Goal: Task Accomplishment & Management: Use online tool/utility

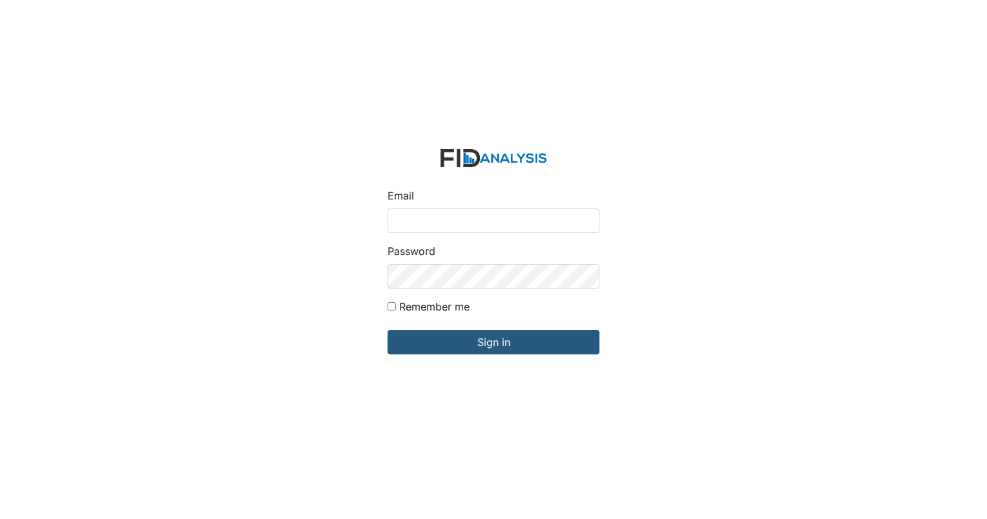
type input "[EMAIL_ADDRESS][DOMAIN_NAME]"
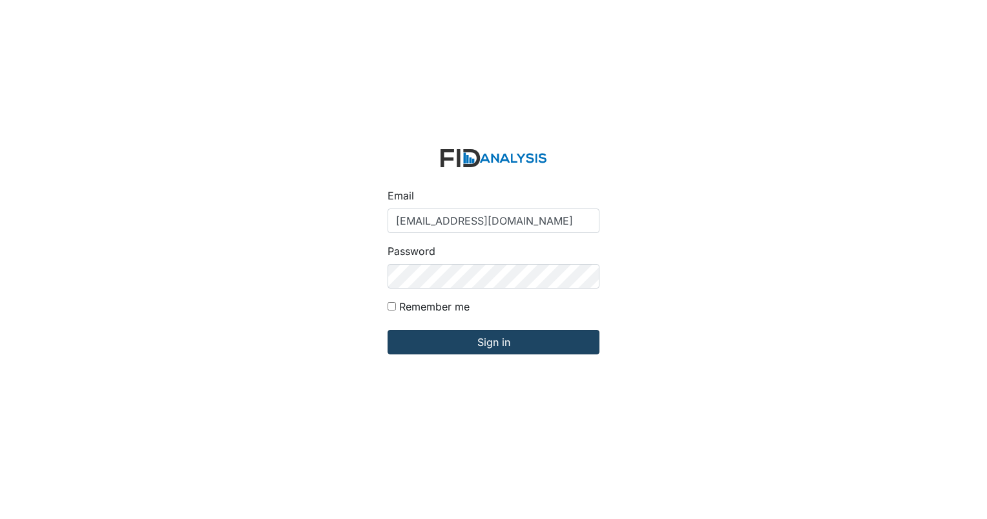
click at [462, 353] on input "Sign in" at bounding box center [493, 342] width 212 height 25
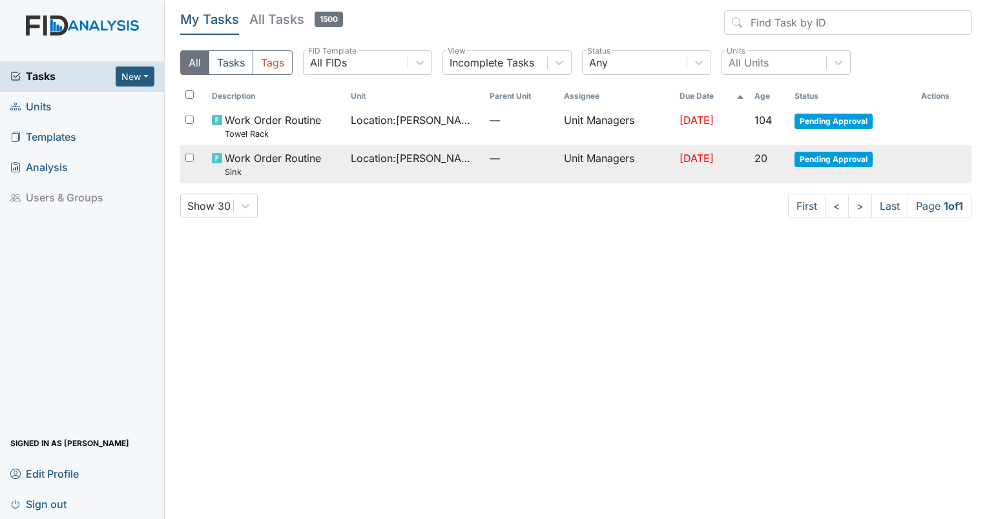
click at [840, 158] on span "Pending Approval" at bounding box center [833, 159] width 78 height 15
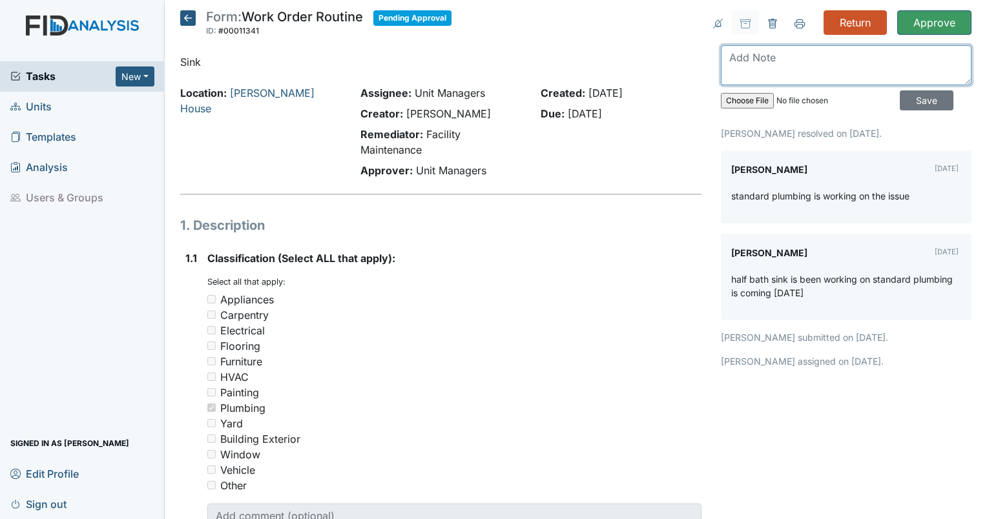
click at [790, 75] on textarea at bounding box center [846, 65] width 251 height 40
type textarea "Standard plumbing completed job"
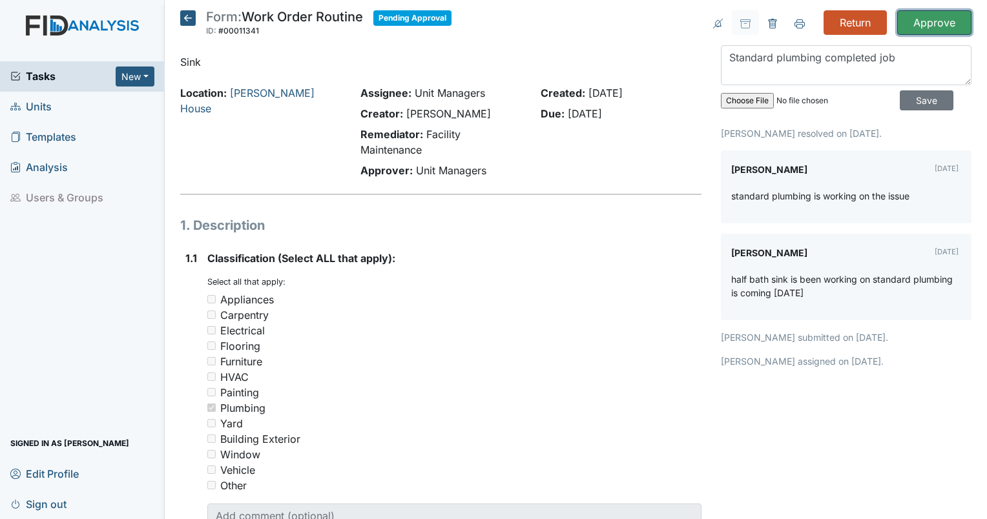
click at [920, 21] on input "Approve" at bounding box center [934, 22] width 74 height 25
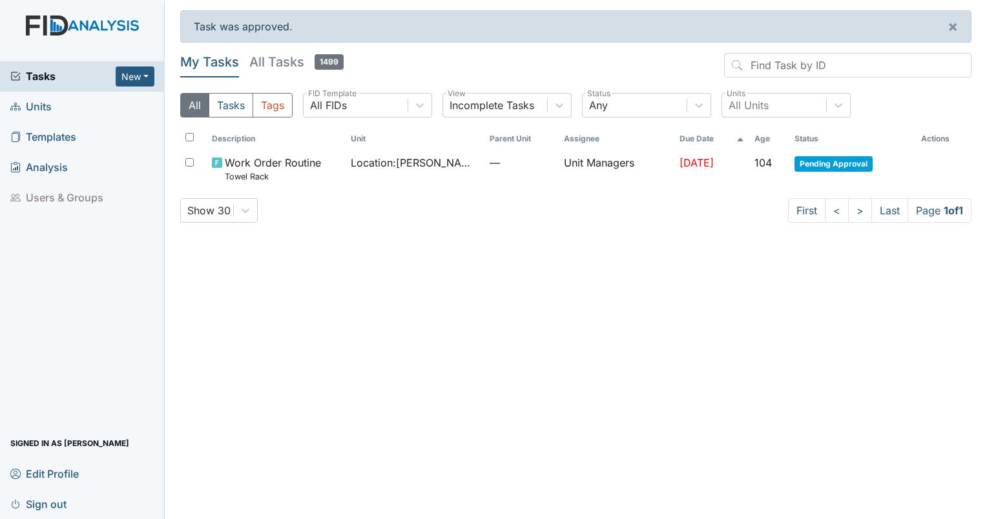
click at [29, 107] on span "Units" at bounding box center [30, 107] width 41 height 20
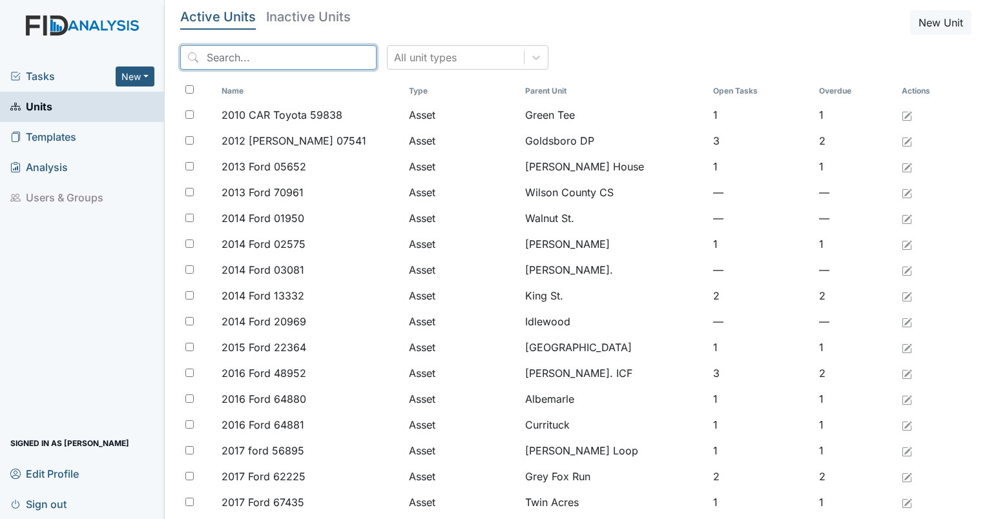
click at [310, 57] on input "search" at bounding box center [278, 57] width 196 height 25
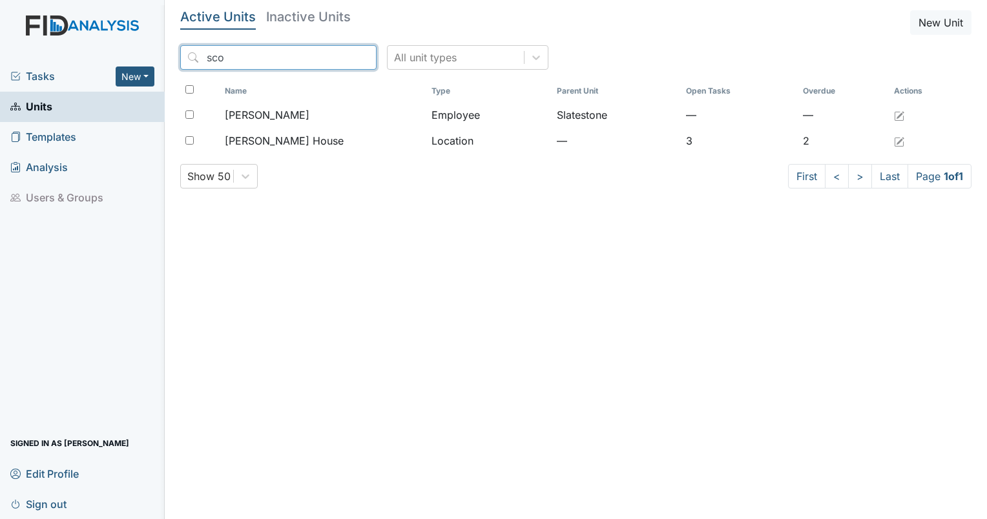
type input "sco"
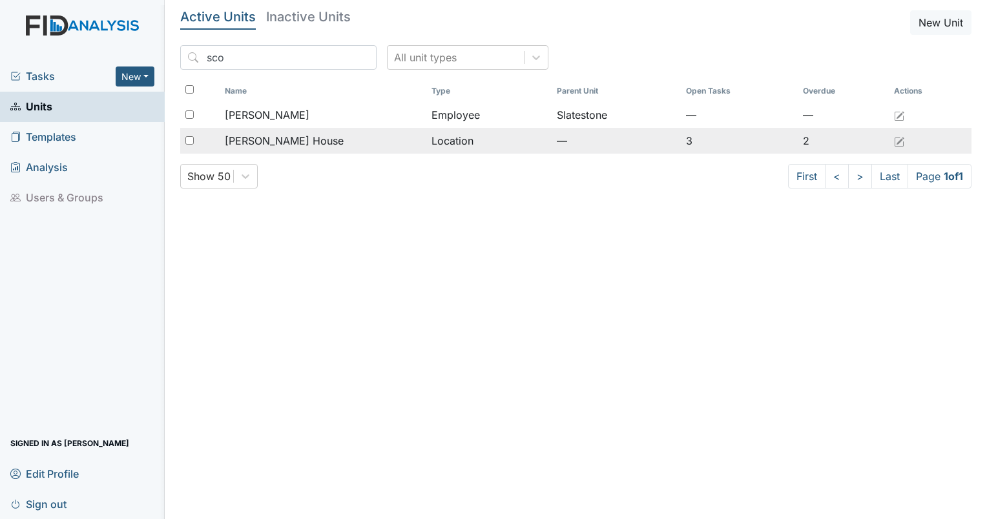
click at [324, 128] on td "Scott House" at bounding box center [323, 141] width 207 height 26
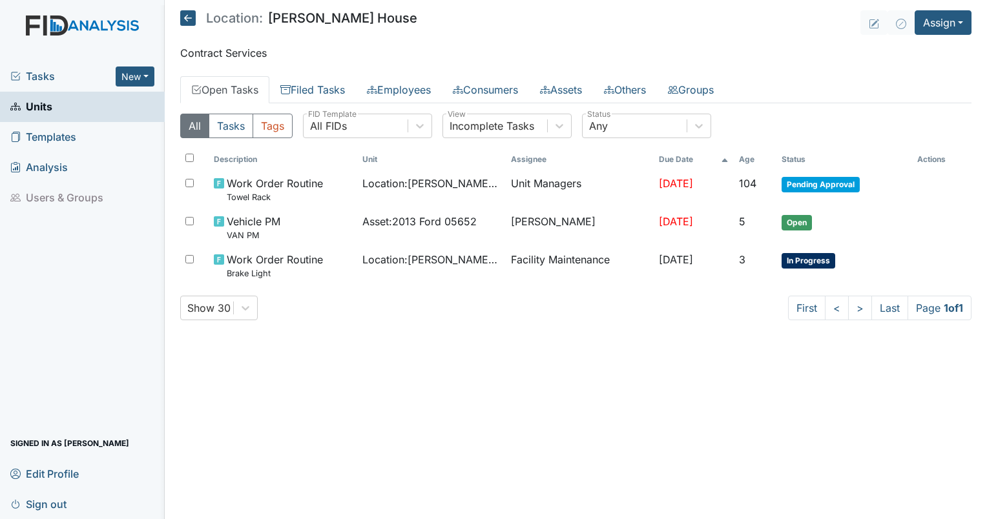
click at [50, 114] on span "Units" at bounding box center [31, 107] width 42 height 20
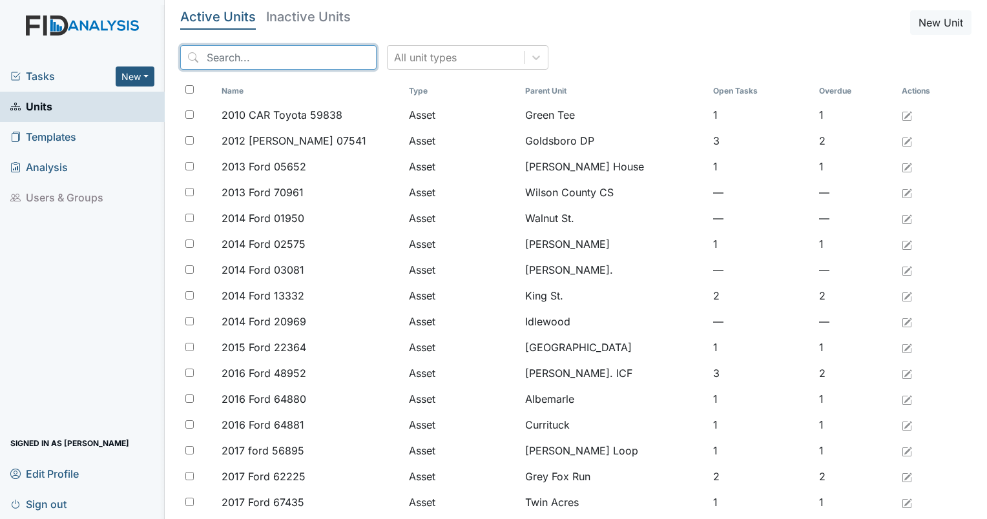
click at [210, 63] on input "search" at bounding box center [278, 57] width 196 height 25
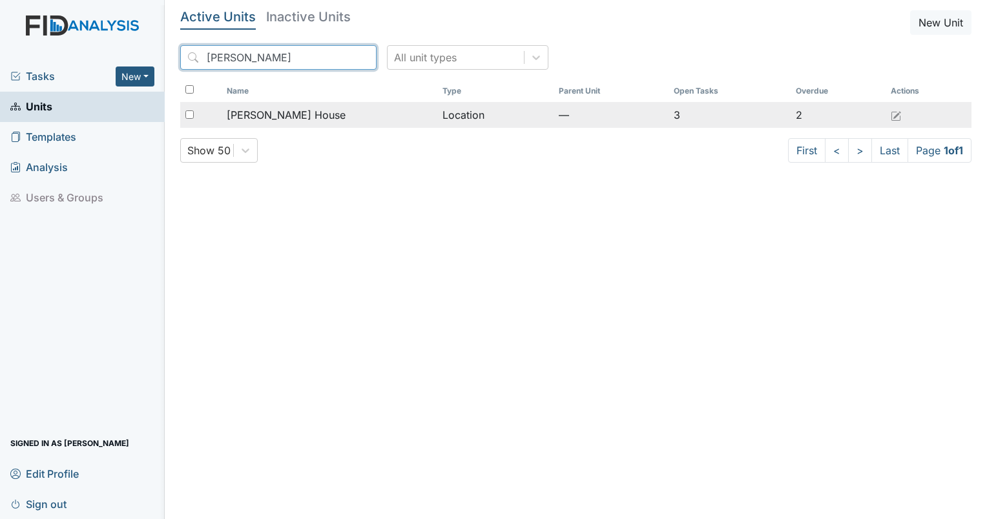
type input "scott"
click at [186, 117] on input "checkbox" at bounding box center [189, 114] width 8 height 8
checkbox input "true"
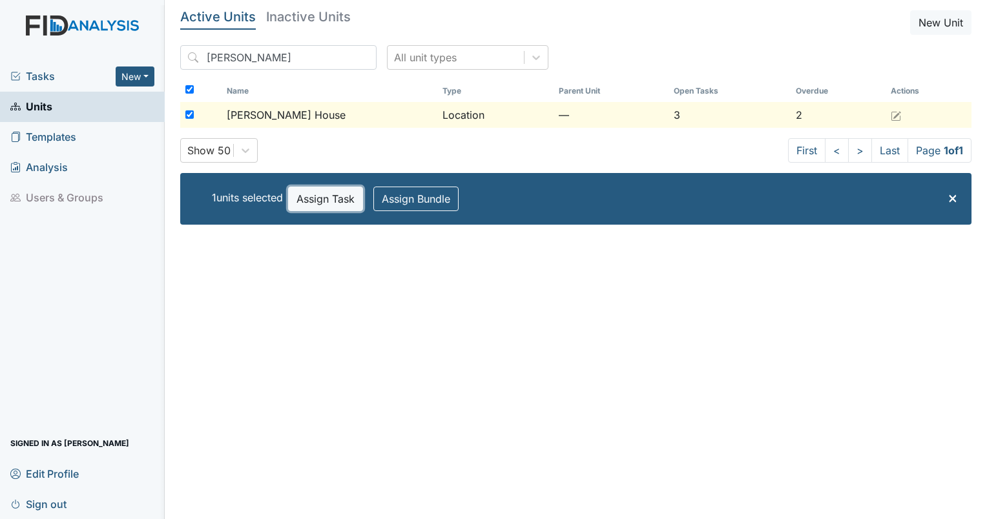
click at [333, 203] on button "Assign Task" at bounding box center [325, 199] width 75 height 25
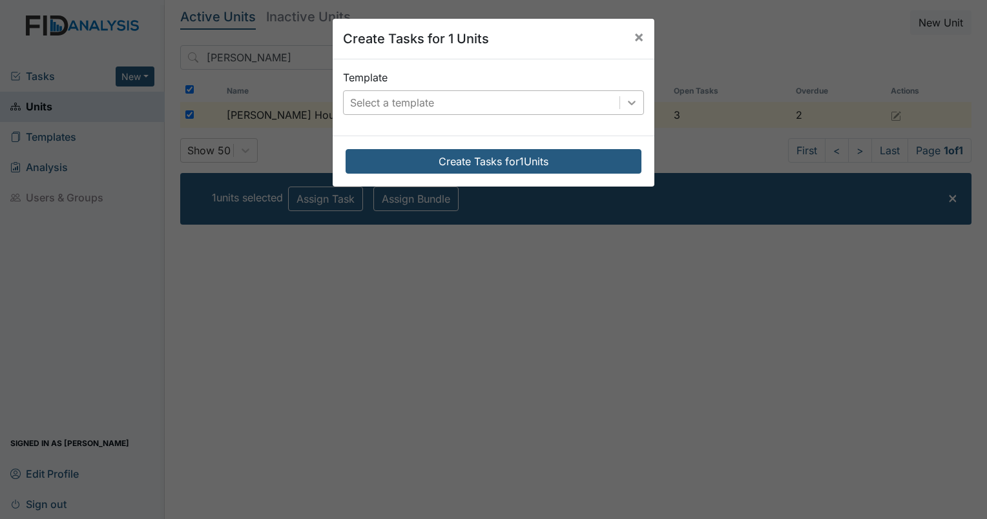
click at [628, 103] on icon at bounding box center [632, 103] width 8 height 5
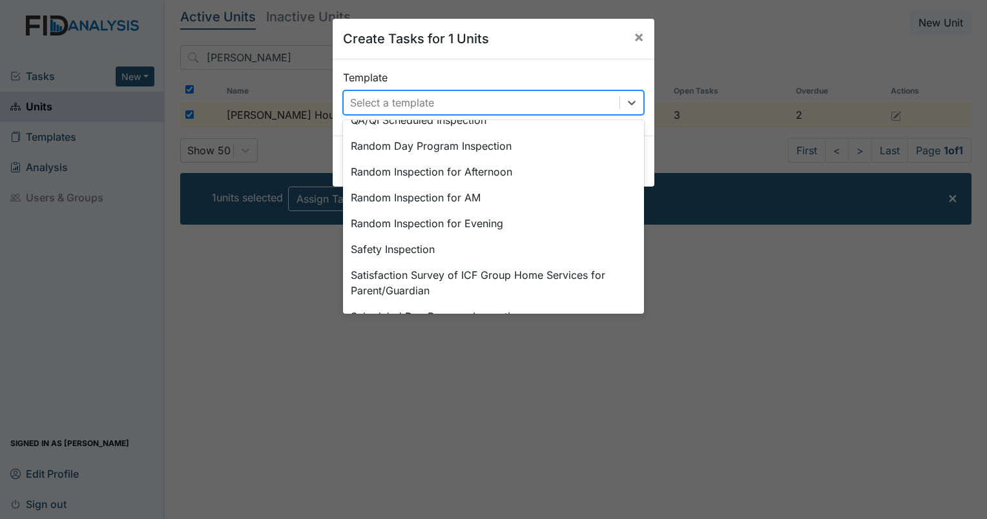
scroll to position [586, 0]
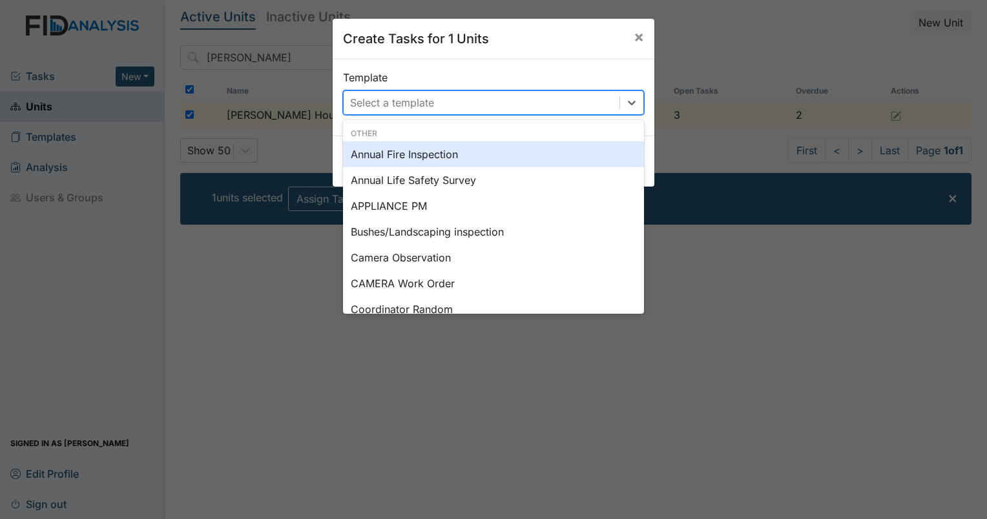
click at [396, 110] on div "Select a template" at bounding box center [482, 102] width 276 height 23
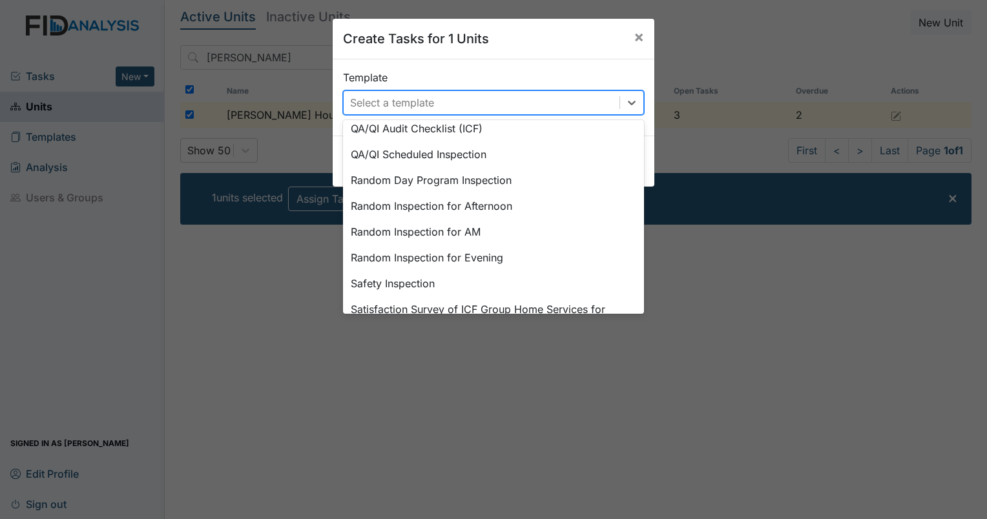
scroll to position [599, 0]
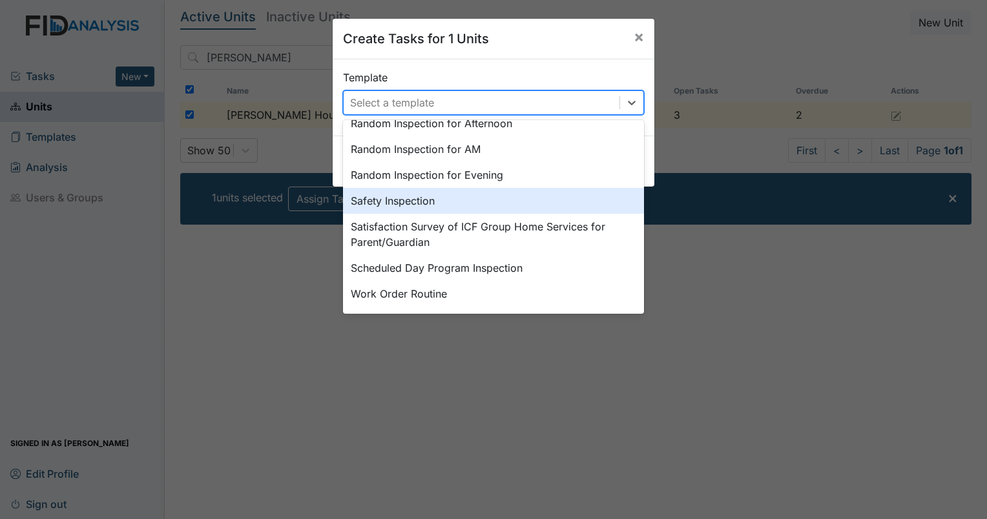
click at [382, 203] on div "Safety Inspection" at bounding box center [493, 201] width 301 height 26
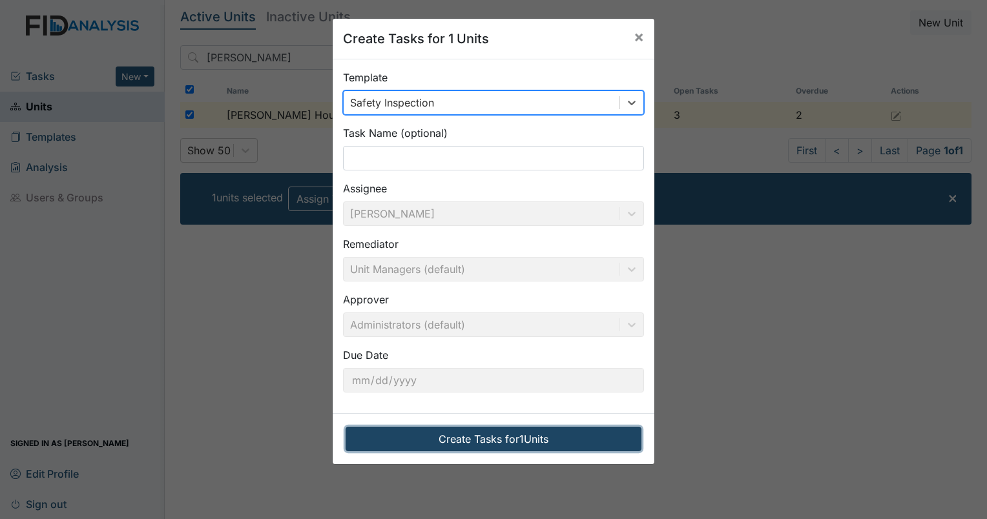
click at [473, 442] on button "Create Tasks for 1 Units" at bounding box center [493, 439] width 296 height 25
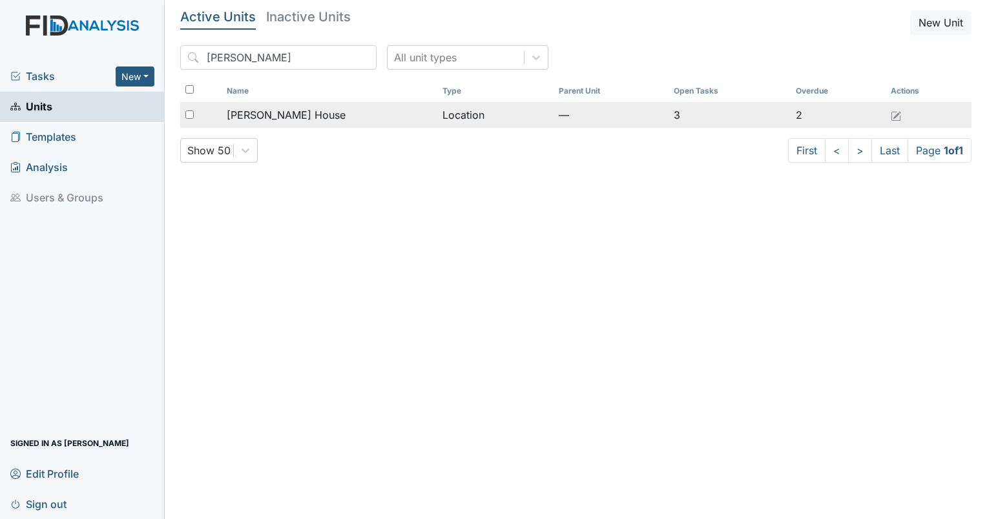
click at [192, 117] on input "checkbox" at bounding box center [189, 114] width 8 height 8
checkbox input "true"
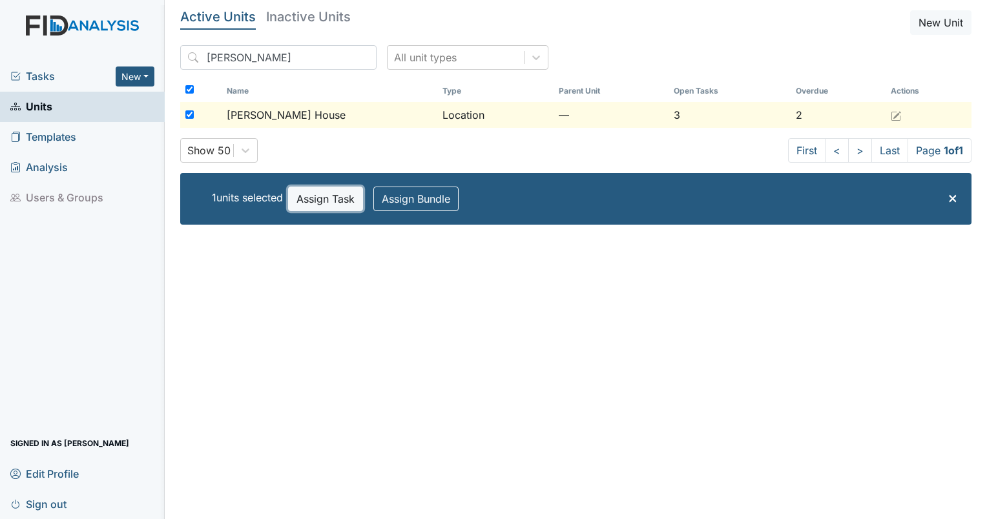
drag, startPoint x: 320, startPoint y: 205, endPoint x: 317, endPoint y: 220, distance: 15.2
click at [317, 220] on div "× 1 units selected Assign Task Assign Bundle" at bounding box center [575, 199] width 791 height 52
click at [325, 207] on button "Assign Task" at bounding box center [325, 199] width 75 height 25
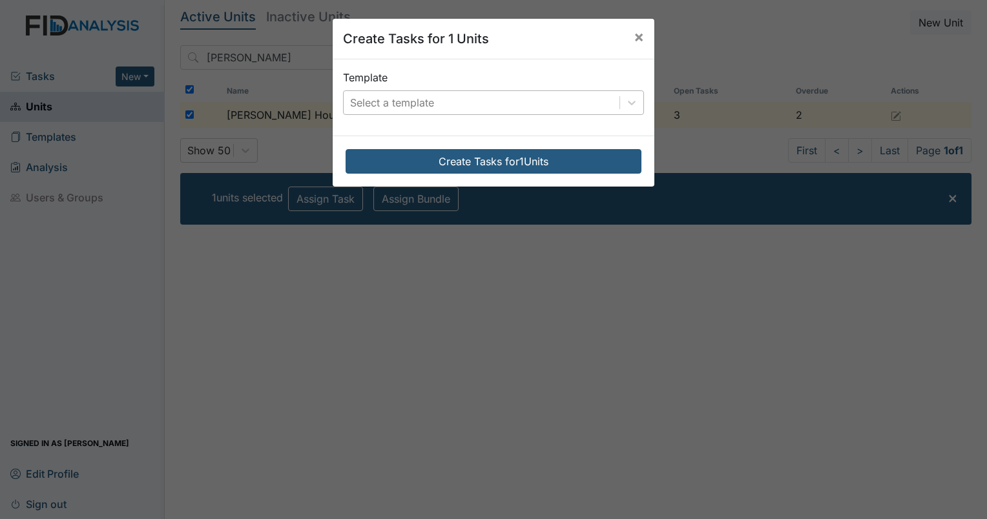
click at [398, 105] on div "Select a template" at bounding box center [392, 102] width 84 height 15
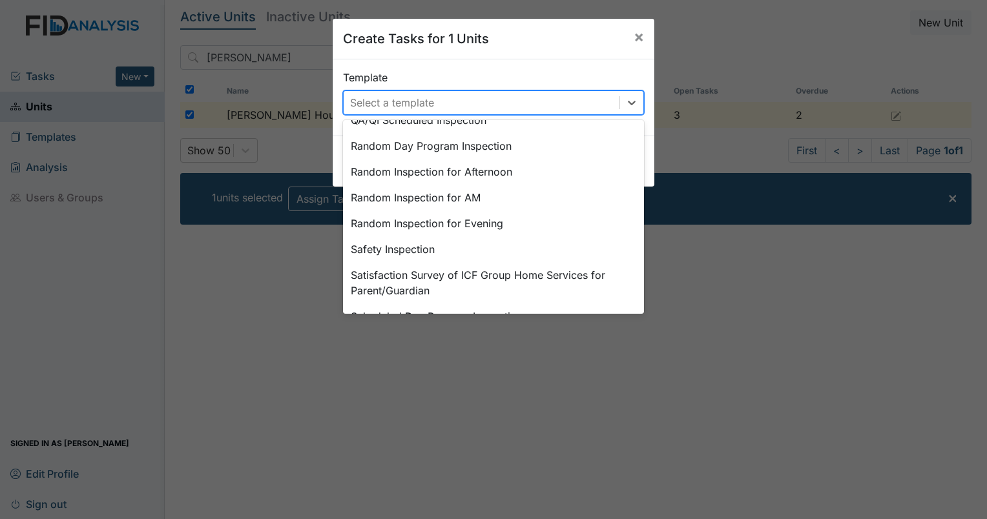
scroll to position [599, 0]
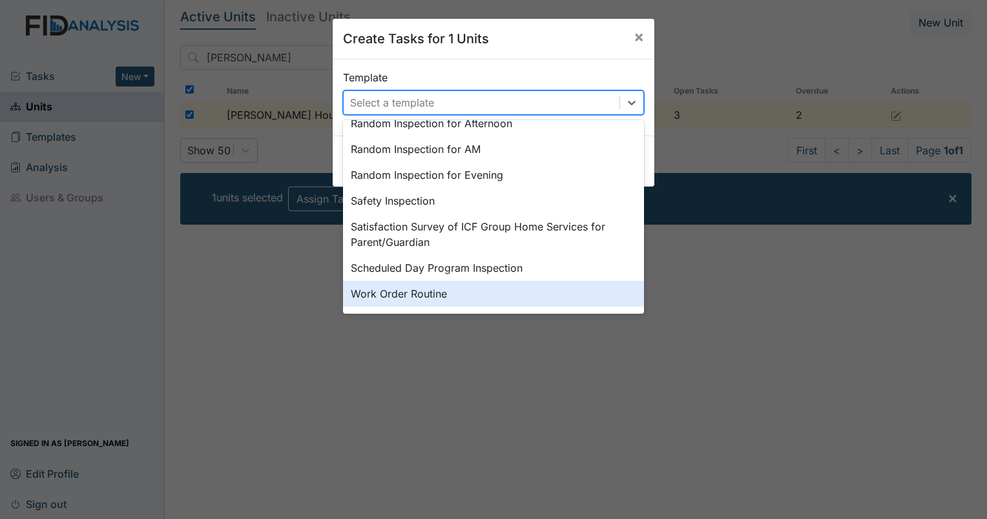
click at [480, 291] on div "Work Order Routine" at bounding box center [493, 294] width 301 height 26
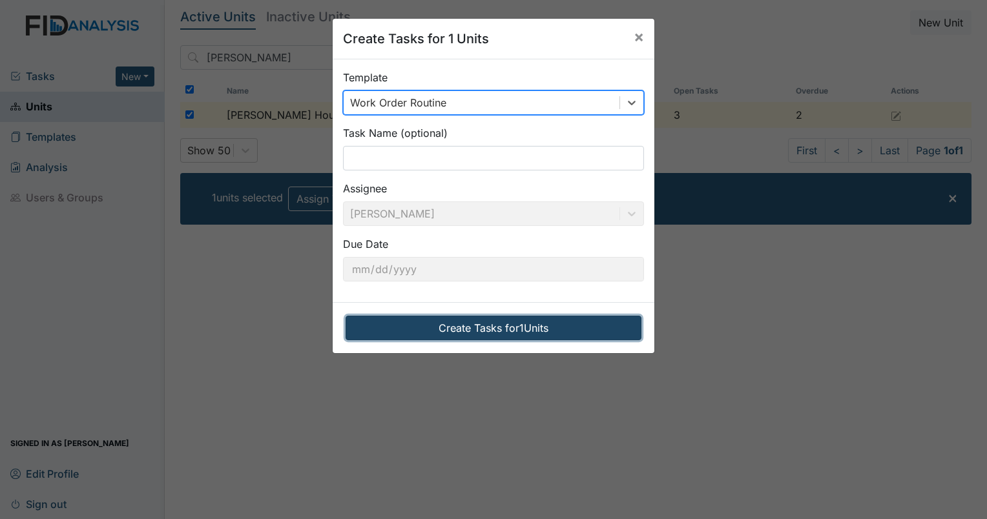
click at [447, 324] on button "Create Tasks for 1 Units" at bounding box center [493, 328] width 296 height 25
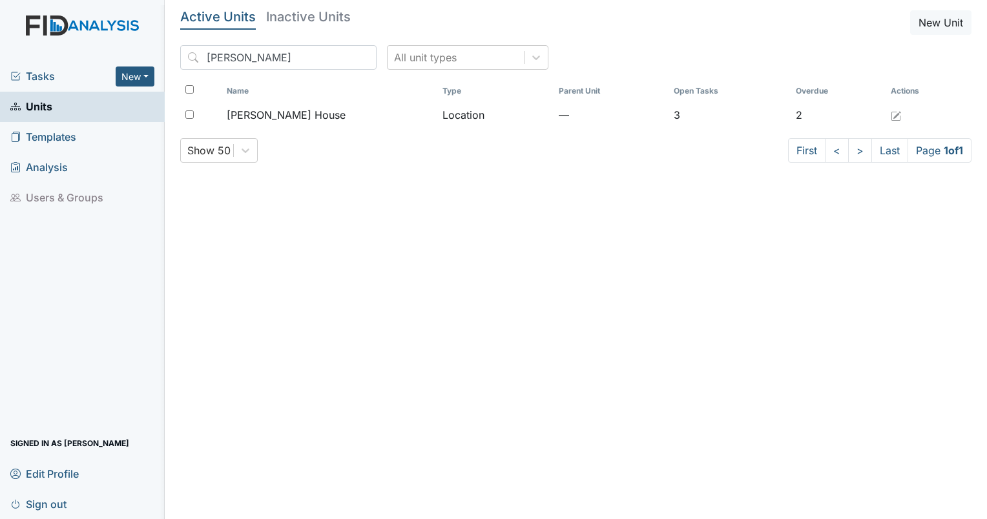
click at [48, 72] on span "Tasks" at bounding box center [62, 75] width 105 height 15
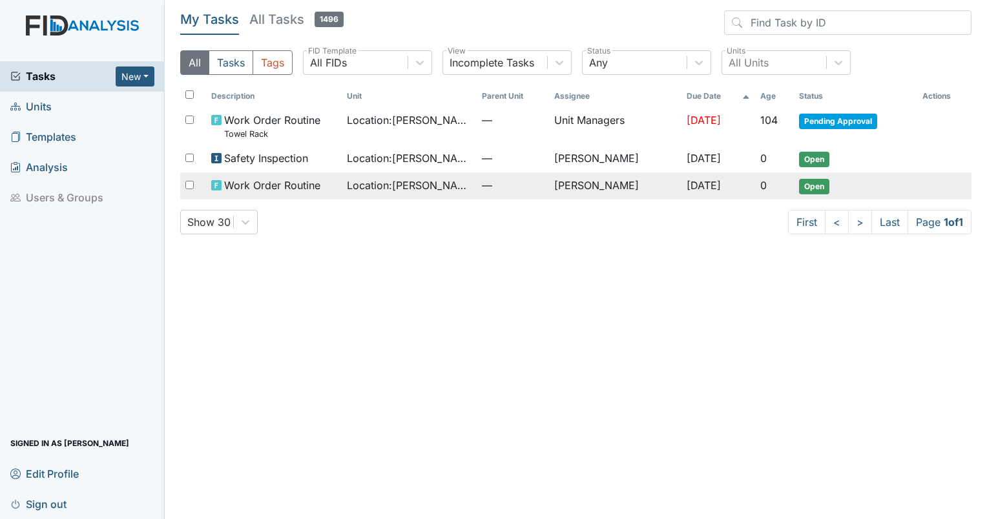
click at [828, 188] on span "Open" at bounding box center [814, 186] width 30 height 15
